Goal: Information Seeking & Learning: Learn about a topic

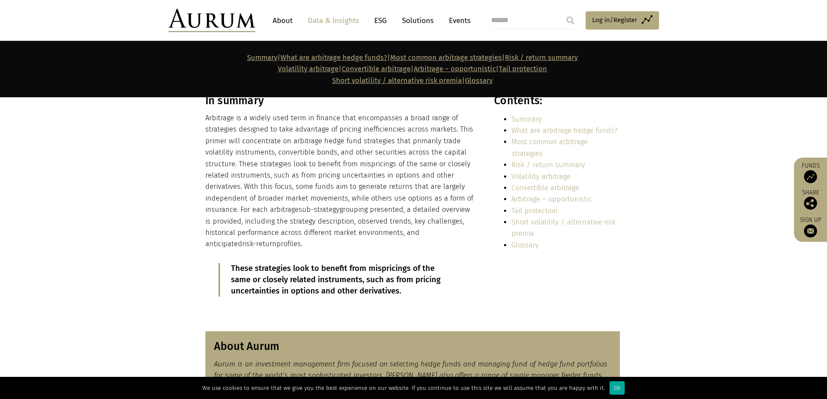
click at [177, 222] on section "In summary Arbitrage is a widely used term in finance that encompasses a broad …" at bounding box center [413, 207] width 827 height 227
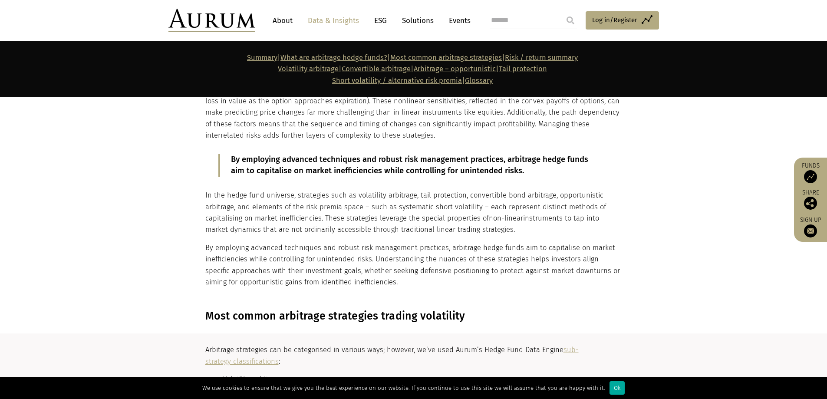
scroll to position [681, 0]
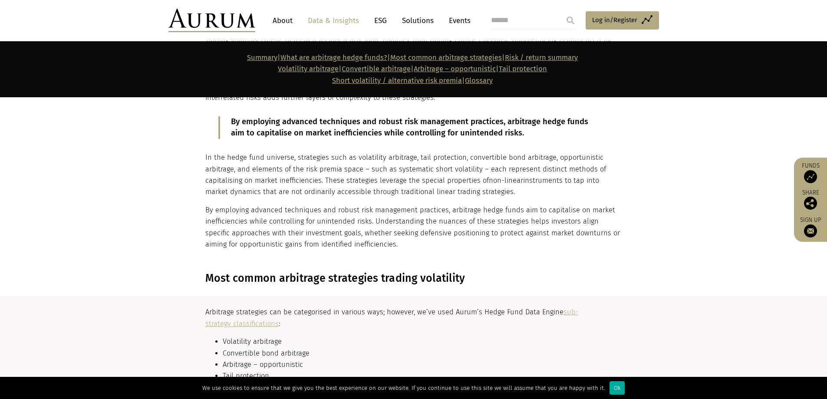
click at [202, 232] on div "What are arbitrage hedge funds? Arbitrage hedge funds employ investment strateg…" at bounding box center [414, 107] width 434 height 286
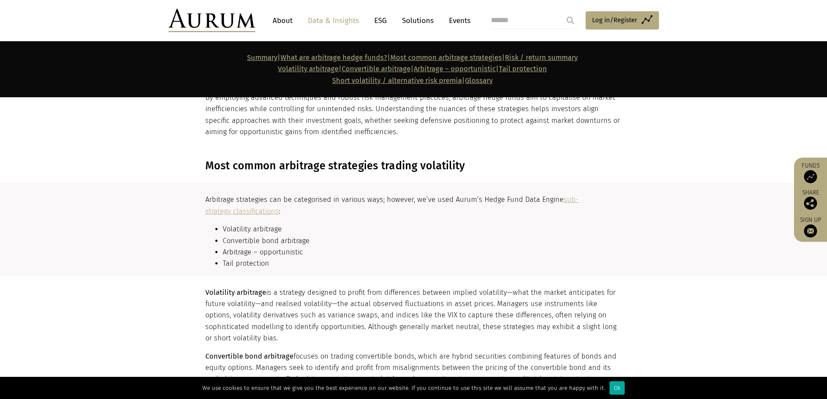
click at [202, 232] on div "Arbitrage strategies can be categorised in various ways; however, we’ve used Au…" at bounding box center [414, 235] width 434 height 82
click at [187, 224] on section "Arbitrage strategies can be categorised in various ways; however, we’ve used Au…" at bounding box center [413, 229] width 827 height 93
click at [294, 189] on section "Arbitrage strategies can be categorised in various ways; however, we’ve used Au…" at bounding box center [413, 229] width 827 height 93
click at [281, 194] on p "Arbitrage strategies can be categorised in various ways; however, we’ve used Au…" at bounding box center [412, 205] width 415 height 23
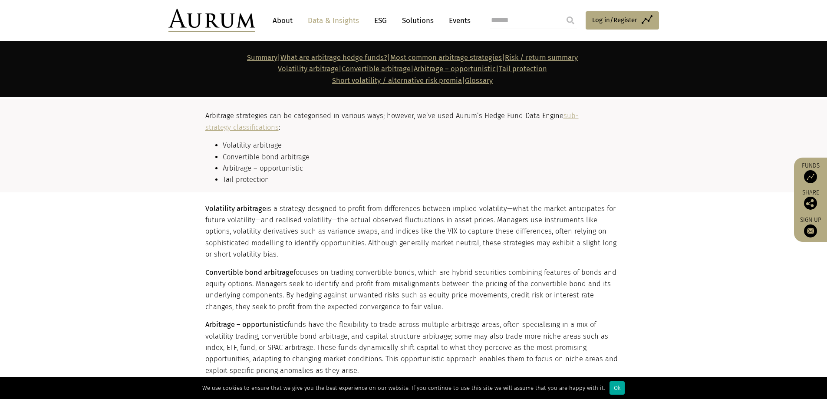
scroll to position [916, 0]
click at [337, 167] on li "Arbitrage – opportunistic" at bounding box center [421, 167] width 397 height 11
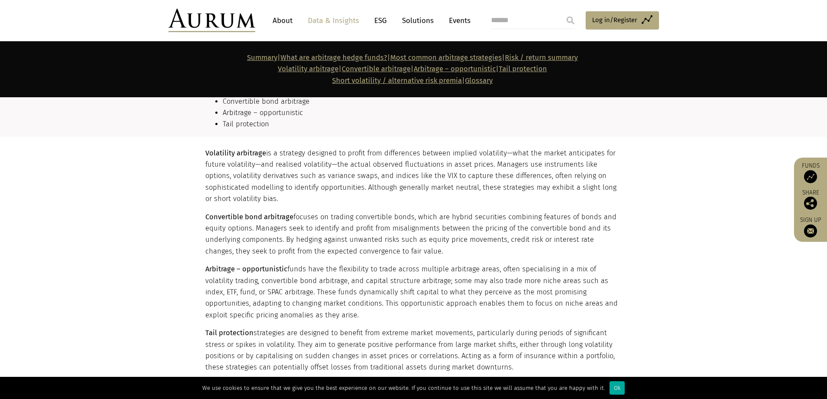
click at [361, 190] on p "Volatility arbitrage is a strategy designed to profit from differences between …" at bounding box center [412, 176] width 415 height 57
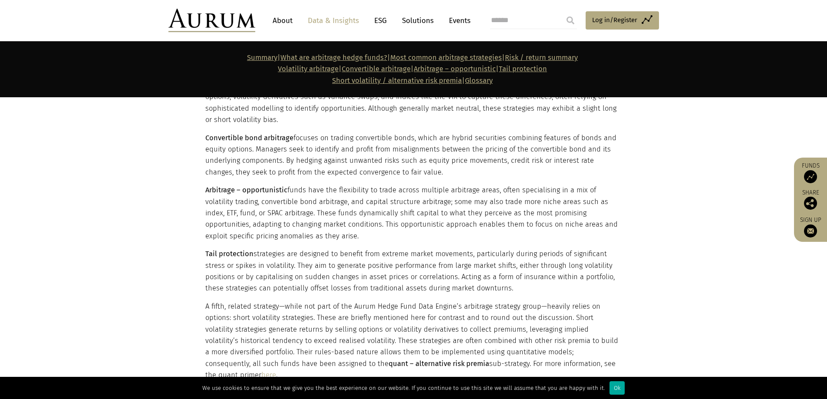
scroll to position [1051, 0]
click at [403, 179] on div "Volatility arbitrage is a strategy designed to profit from differences between …" at bounding box center [412, 272] width 415 height 411
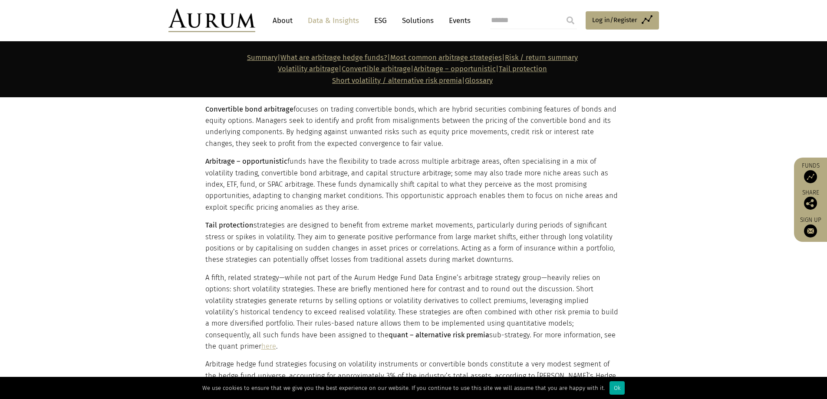
scroll to position [1079, 0]
click at [404, 192] on p "Arbitrage – opportunistic funds have the flexibility to trade across multiple a…" at bounding box center [412, 183] width 415 height 57
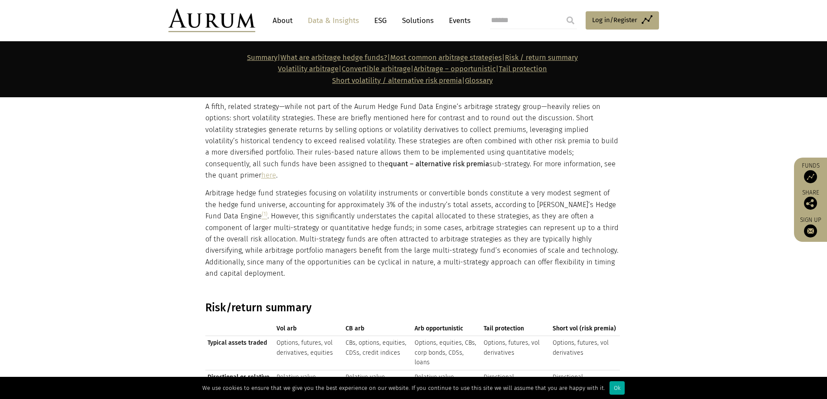
scroll to position [1251, 0]
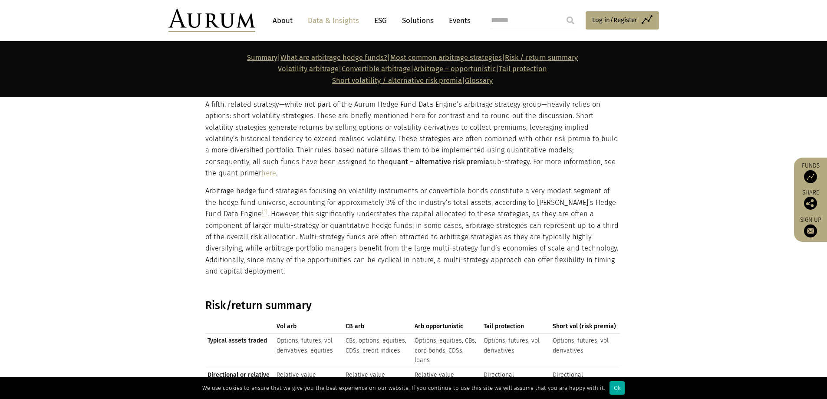
click at [411, 228] on p "Arbitrage hedge fund strategies focusing on volatility instruments or convertib…" at bounding box center [412, 231] width 415 height 92
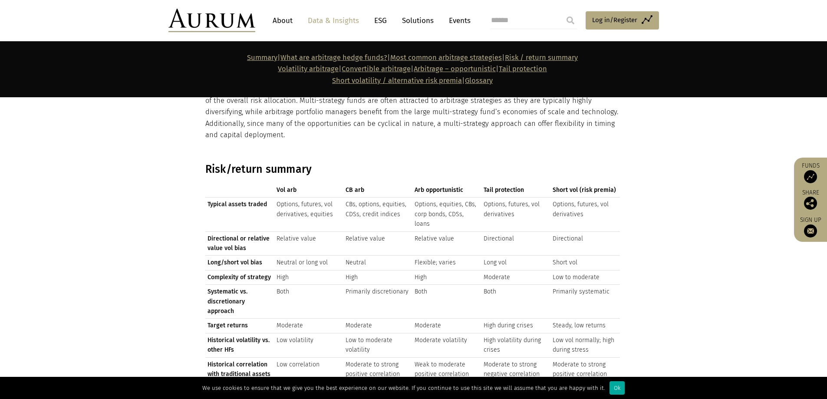
scroll to position [1389, 0]
click at [409, 230] on td "Relative value" at bounding box center [378, 242] width 69 height 24
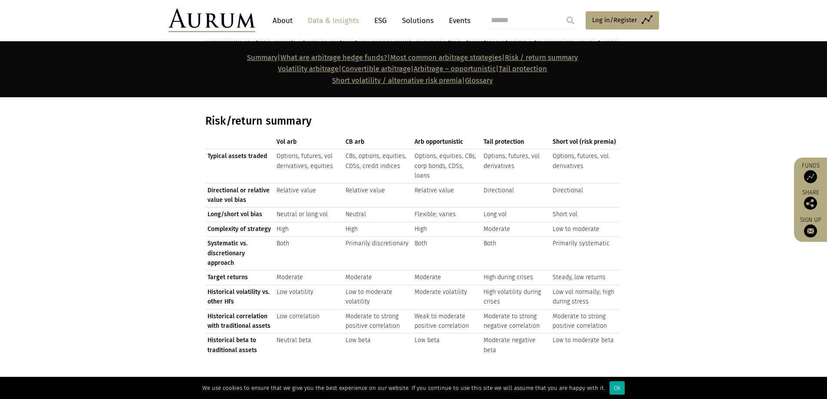
scroll to position [1436, 0]
click at [409, 236] on td "Primarily discretionary" at bounding box center [378, 253] width 69 height 34
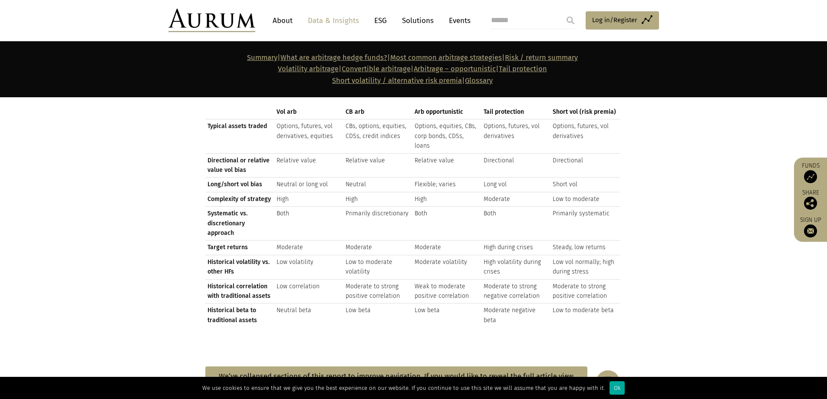
scroll to position [1470, 0]
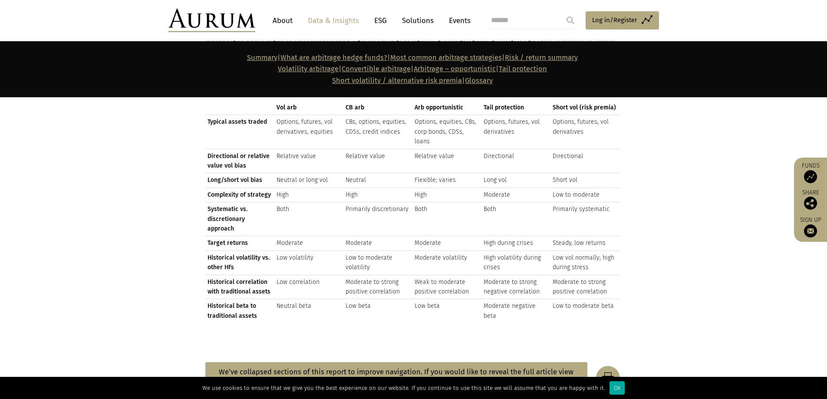
click at [409, 251] on td "Low to moderate volatility" at bounding box center [378, 263] width 69 height 24
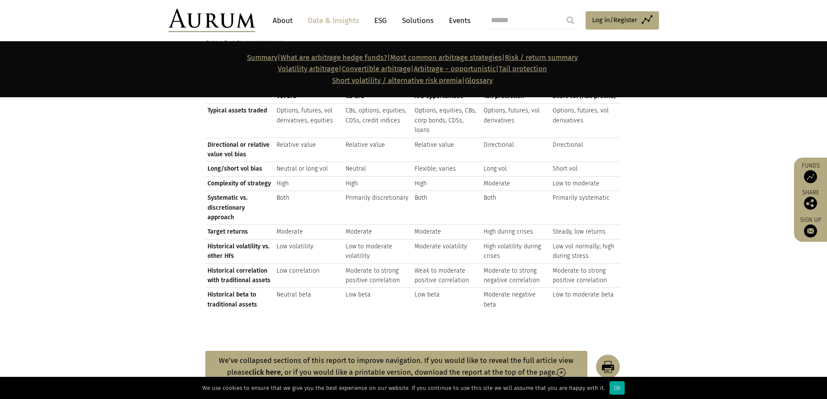
click at [409, 239] on td "Low to moderate volatility" at bounding box center [378, 251] width 69 height 24
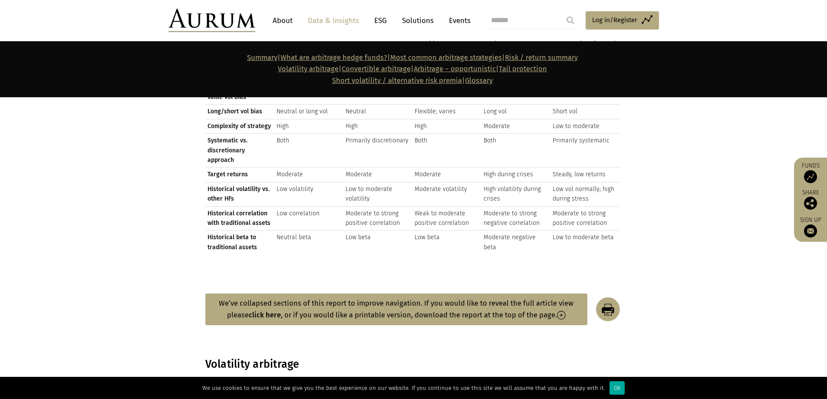
click at [409, 228] on div "Risk/return summary Vol arb CB arb Arb opportunistic Tail protection Short vol …" at bounding box center [412, 137] width 415 height 250
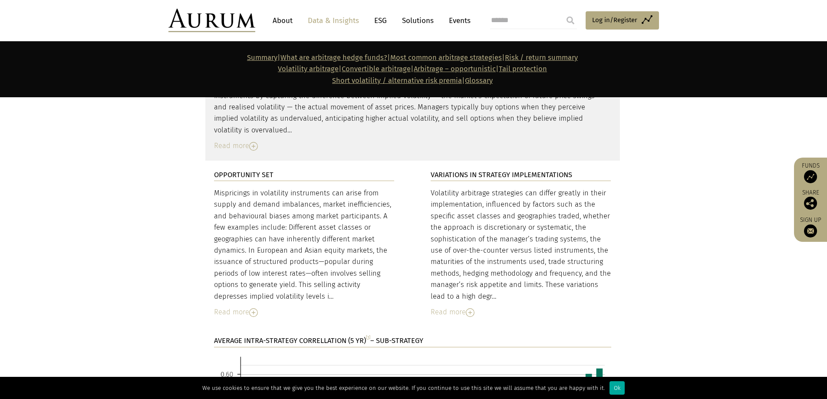
scroll to position [1870, 0]
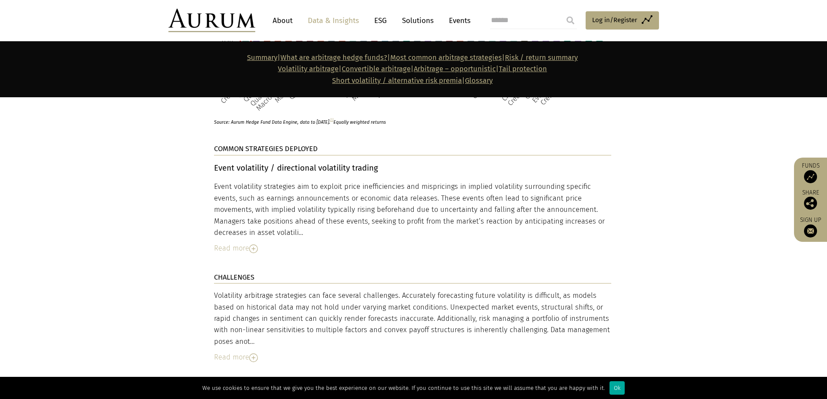
scroll to position [2300, 0]
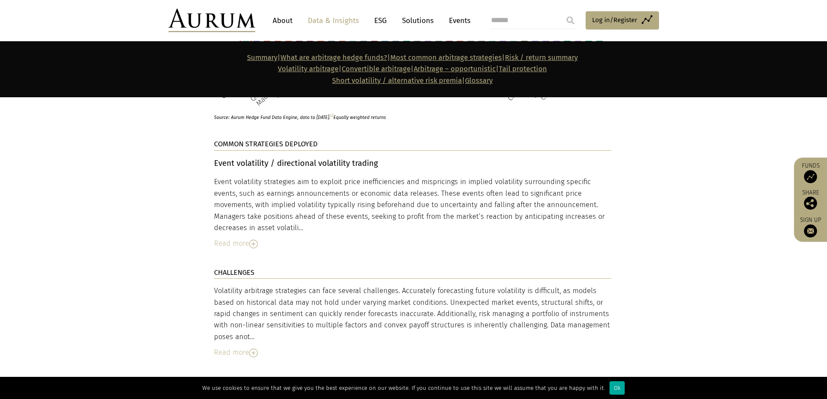
click at [635, 189] on section "OPPORTUNITY SET Mispricings in volatility instruments can arise from supply and…" at bounding box center [413, 222] width 827 height 987
click at [644, 195] on section "OPPORTUNITY SET Mispricings in volatility instruments can arise from supply and…" at bounding box center [413, 222] width 827 height 987
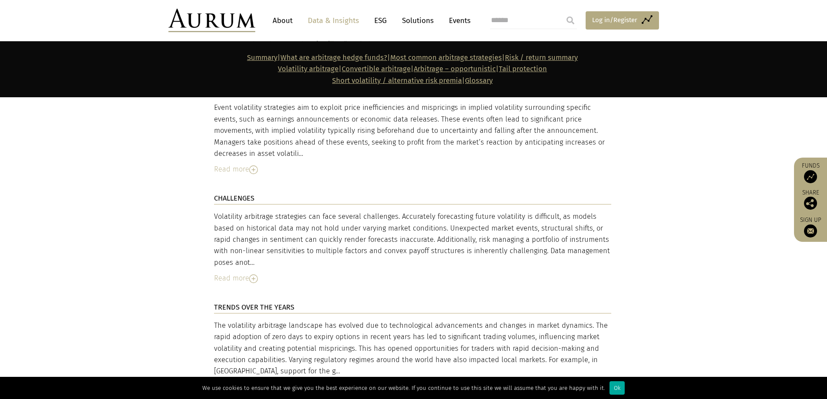
scroll to position [2375, 0]
